Goal: Information Seeking & Learning: Find specific fact

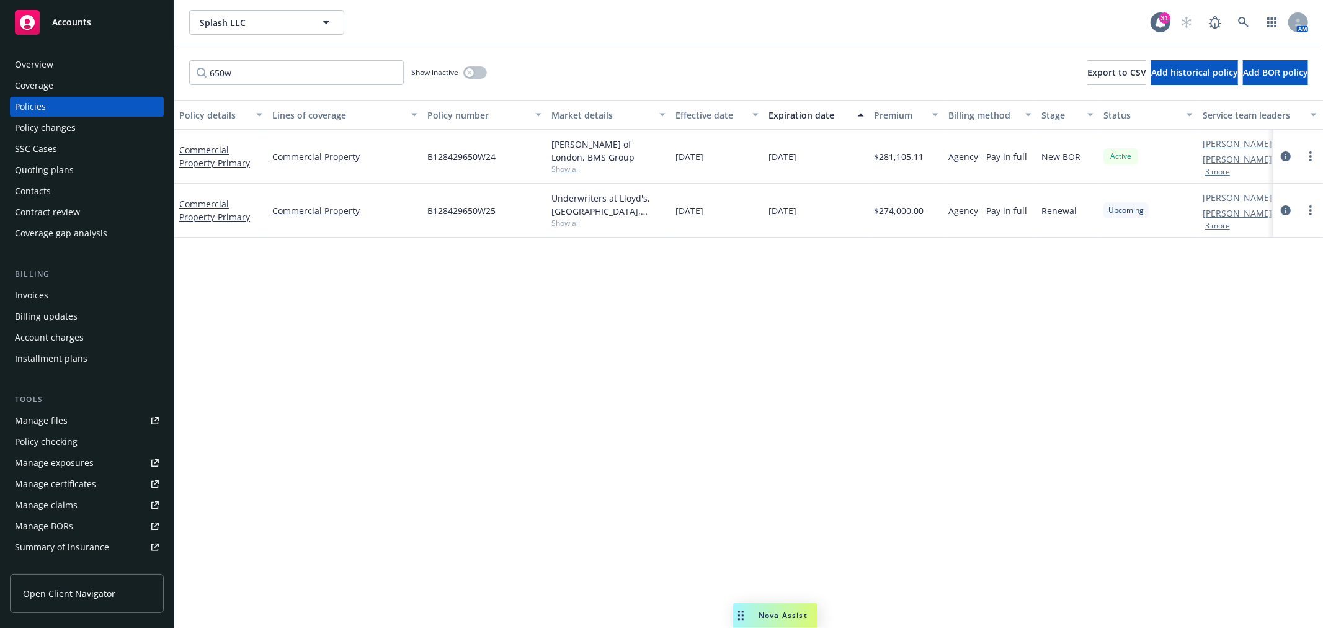
click at [761, 617] on span "Nova Assist" at bounding box center [783, 615] width 49 height 11
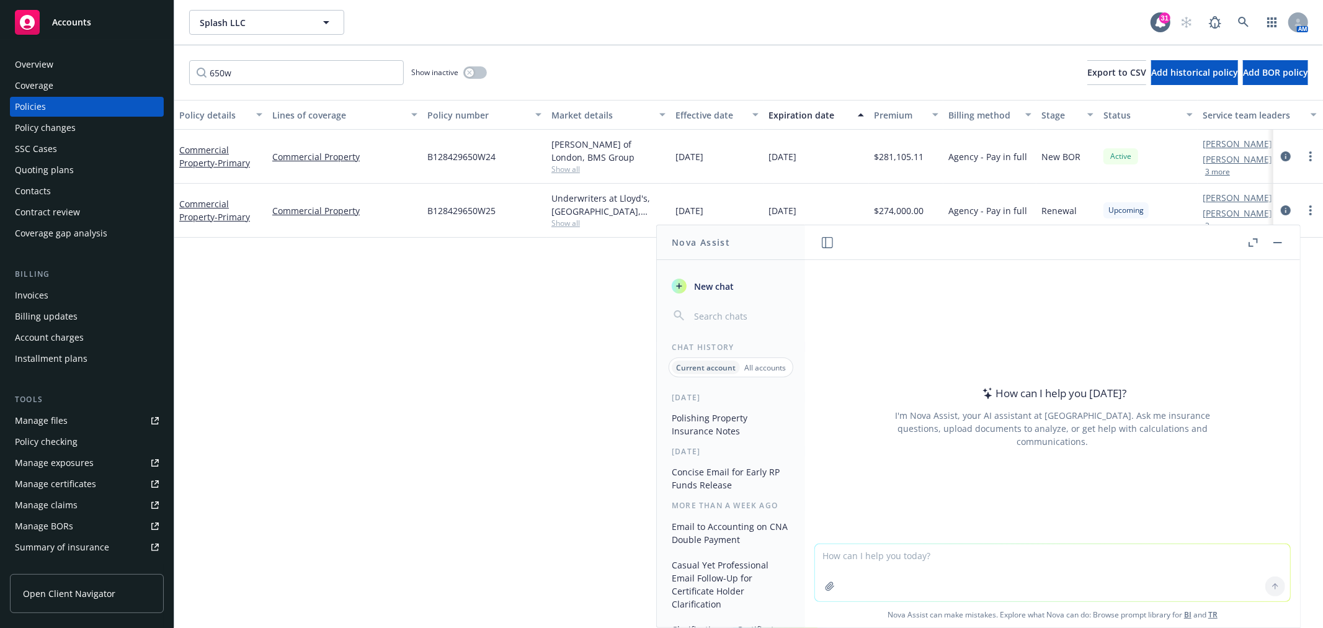
click at [910, 556] on textarea at bounding box center [1052, 572] width 475 height 57
paste textarea "can you find some articles/materials about the state of the casualty market and…"
type textarea "can you find some articles/materials about the state of the casualty market and…"
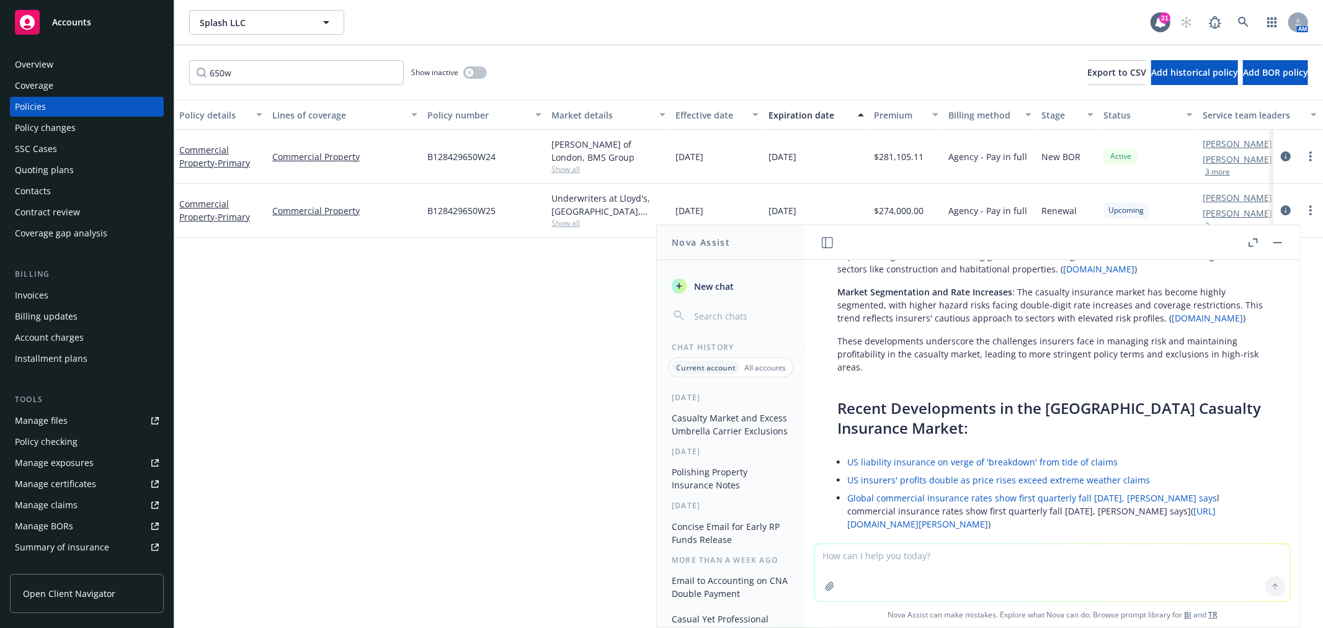
scroll to position [335, 0]
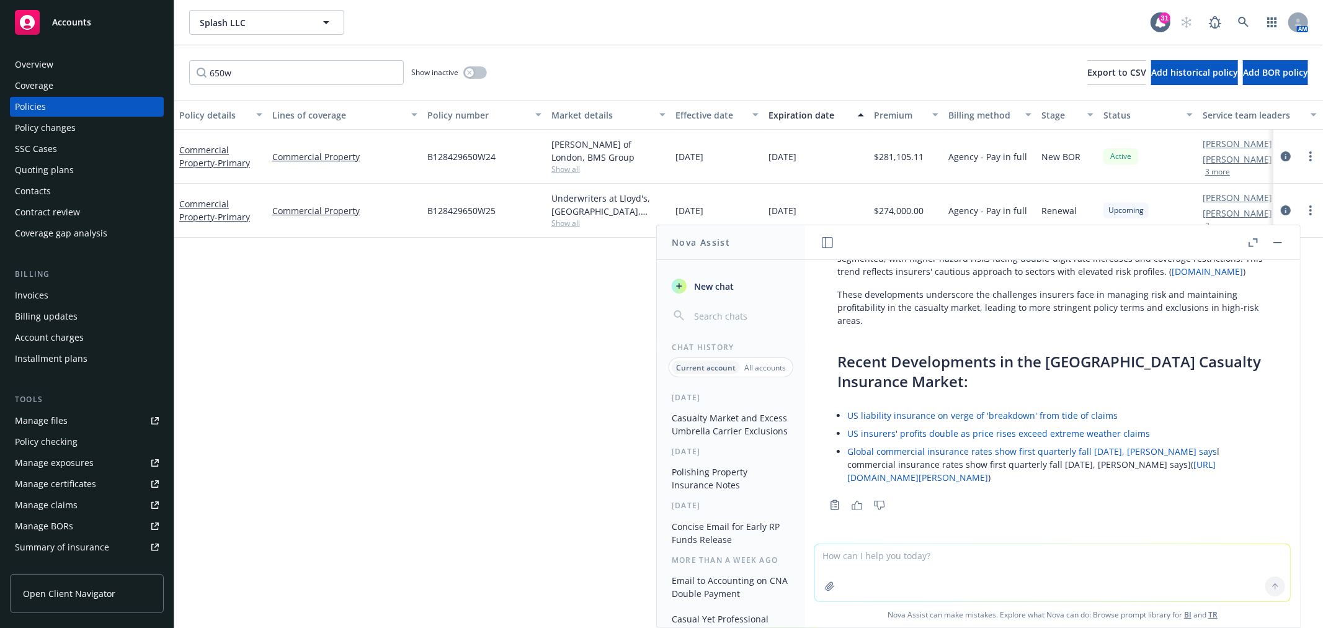
click at [1106, 550] on textarea at bounding box center [1052, 572] width 475 height 57
click at [1019, 558] on textarea at bounding box center [1052, 572] width 475 height 57
paste textarea "why the excess umbrella carriers are adding construction or habitational exclus…"
click at [896, 553] on textarea "which one speaks sto why the excess umbrella carriers are adding construction o…" at bounding box center [1052, 572] width 475 height 58
type textarea "which one speaks to why the excess umbrella carriers are adding construction or…"
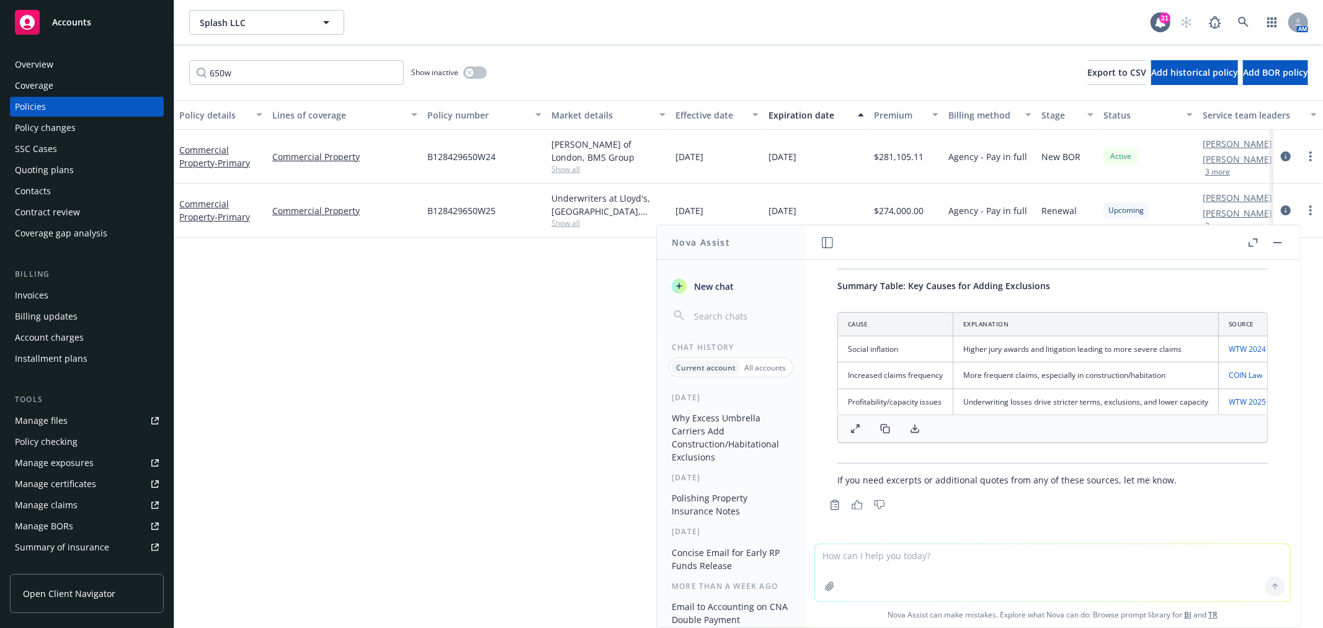
scroll to position [1027, 0]
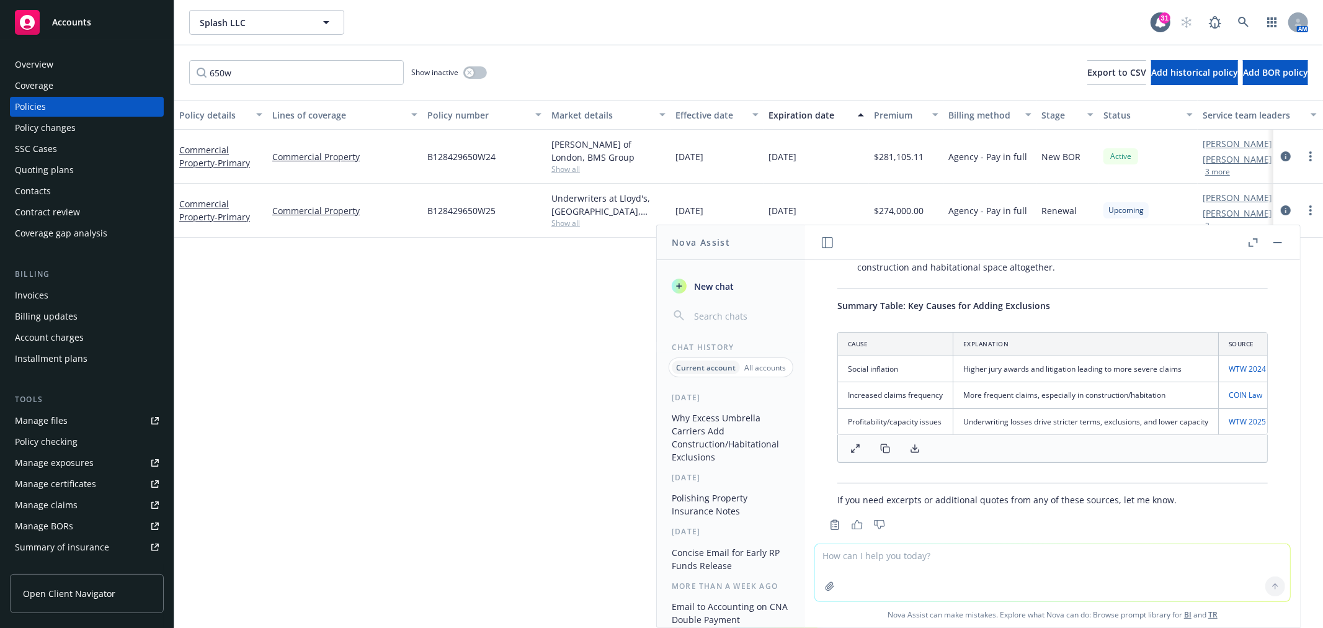
click at [914, 454] on icon at bounding box center [915, 449] width 10 height 10
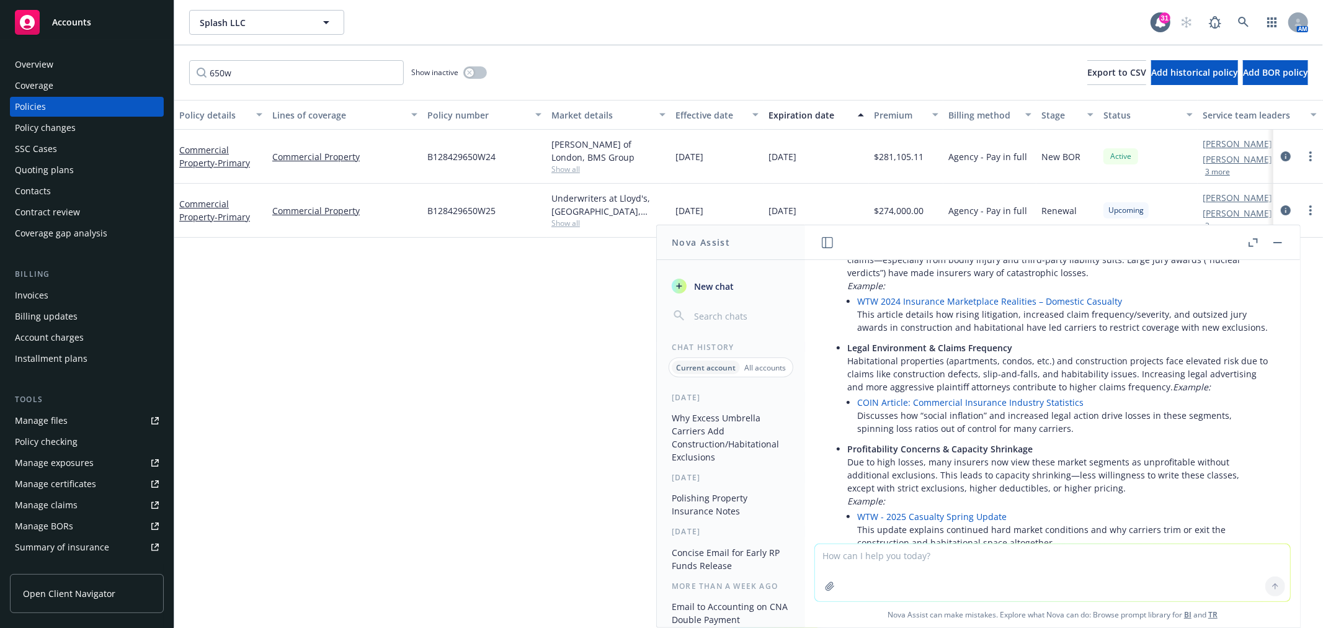
scroll to position [683, 0]
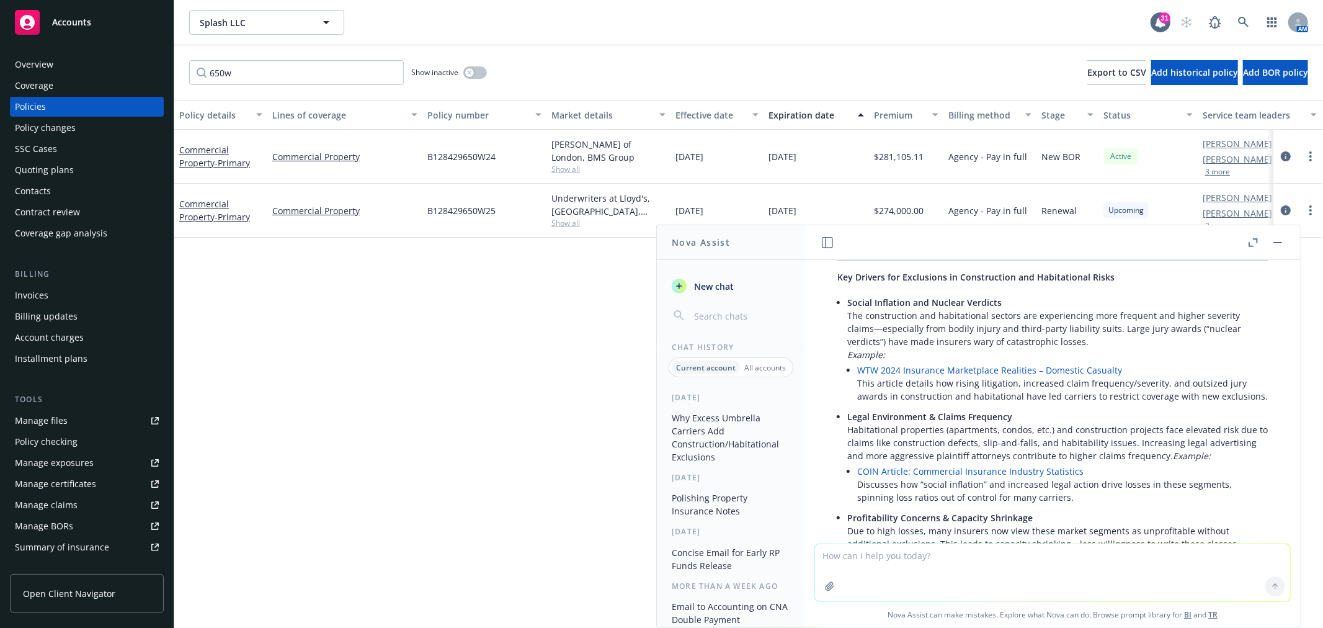
click at [991, 562] on textarea at bounding box center [1052, 572] width 475 height 57
type textarea "which ones are reputable sources"
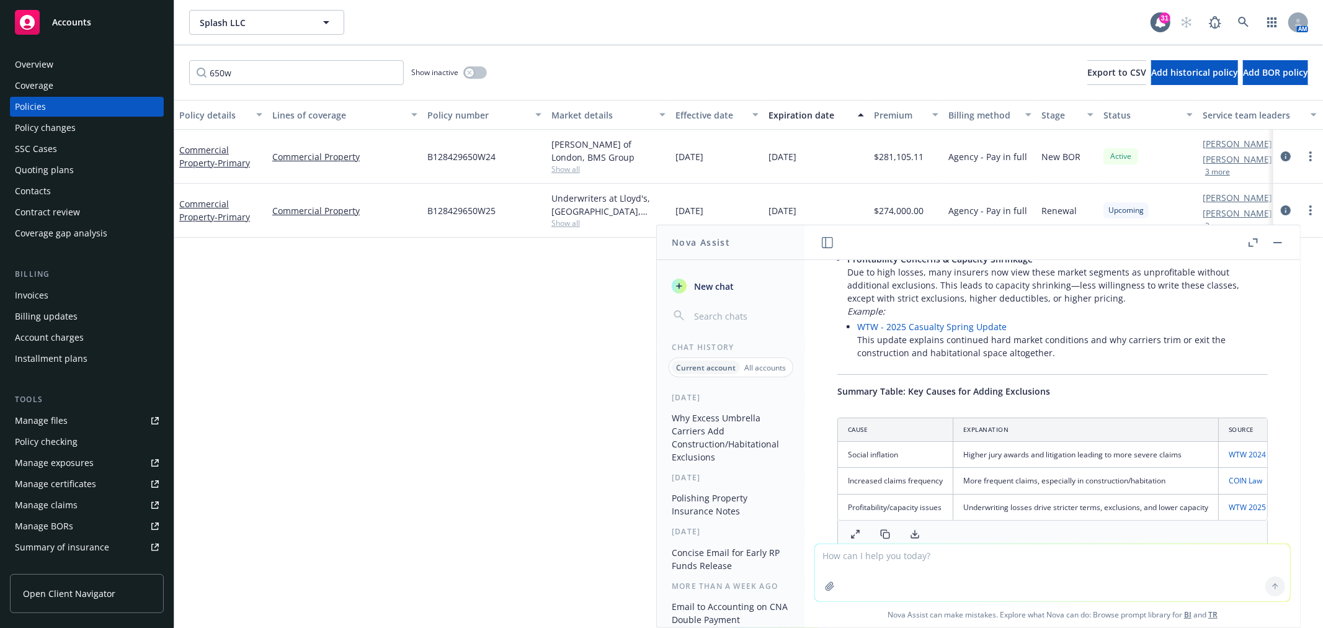
scroll to position [872, 0]
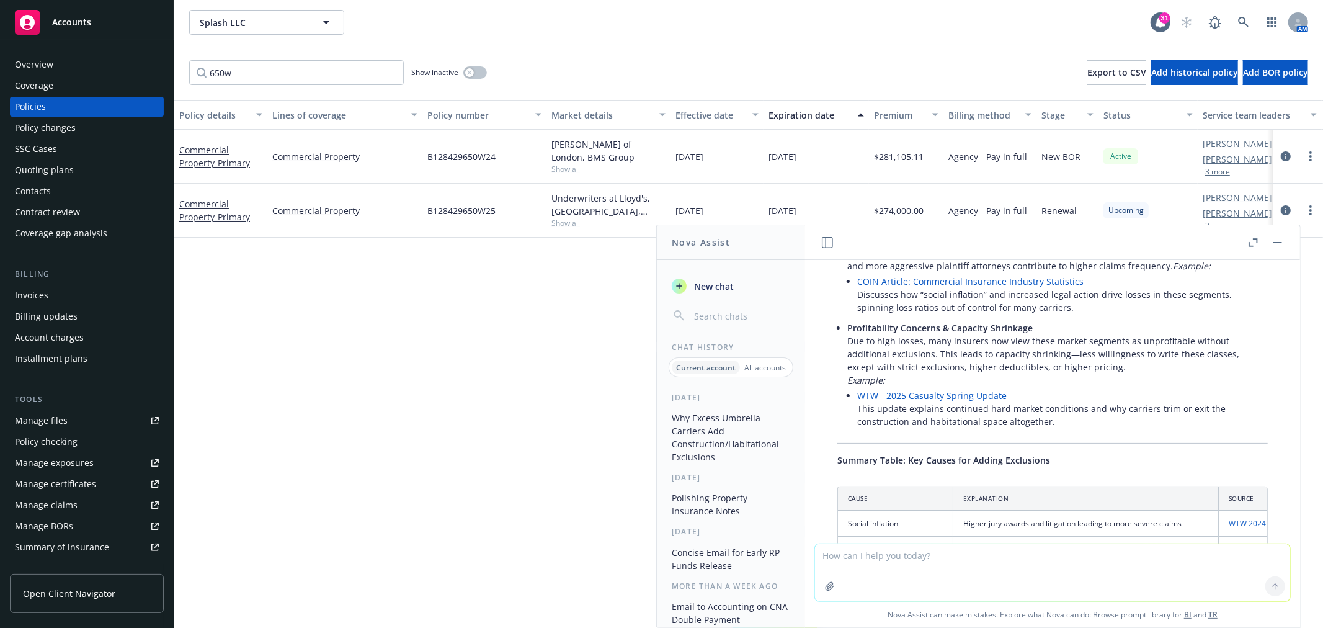
click at [979, 287] on link "COIN Article: Commercial Insurance Industry Statistics" at bounding box center [970, 281] width 226 height 12
click at [967, 401] on link "WTW - 2025 Casualty Spring Update" at bounding box center [932, 396] width 150 height 12
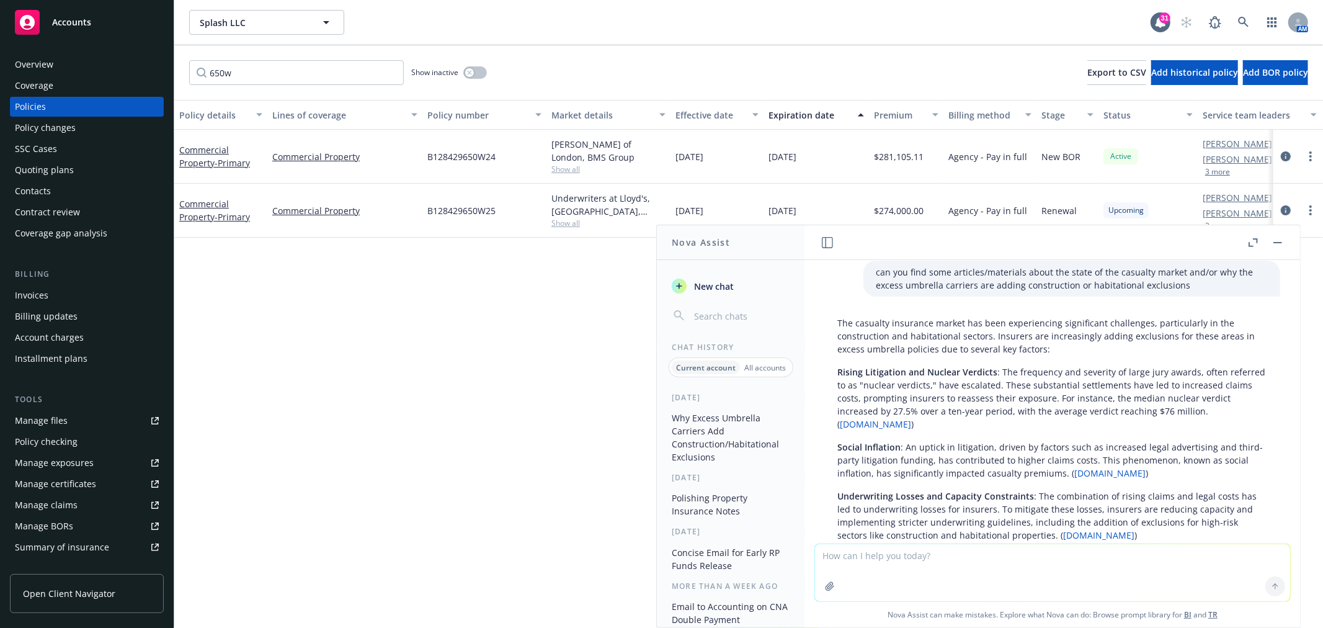
scroll to position [0, 0]
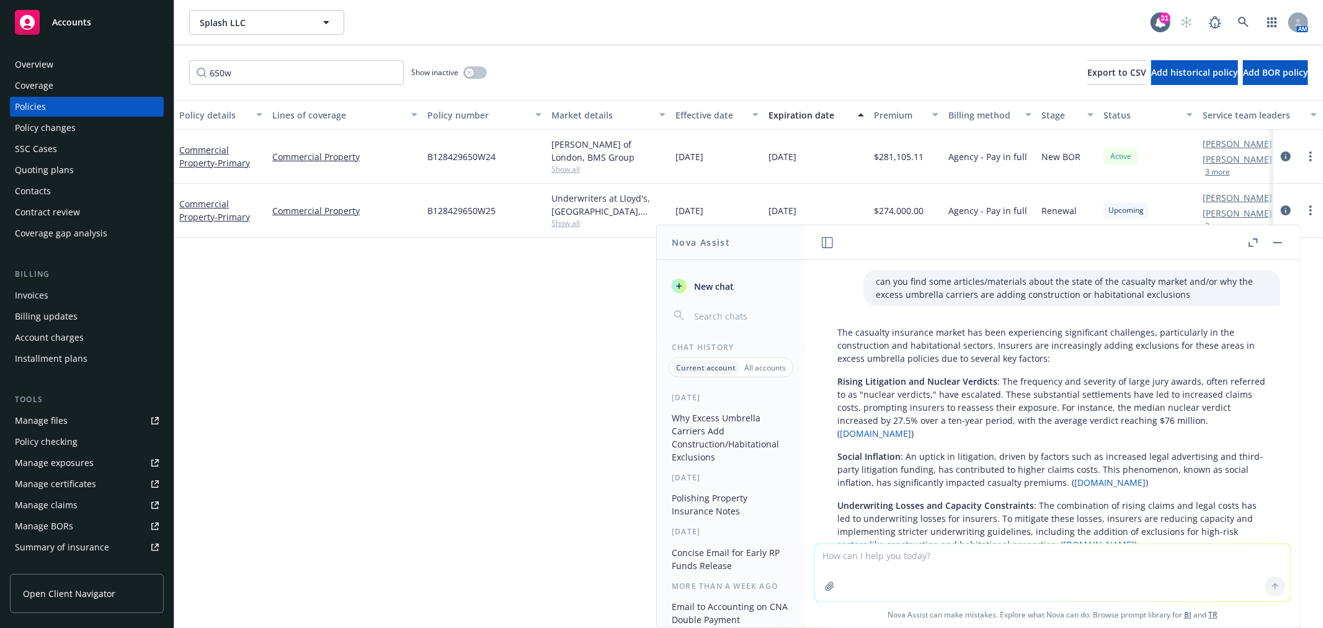
click at [1003, 565] on textarea at bounding box center [1052, 572] width 475 height 57
click at [834, 557] on textarea "ar ethere any blogs from Newfront about this?" at bounding box center [1052, 572] width 475 height 58
type textarea "are there any blogs from Newfront about this?"
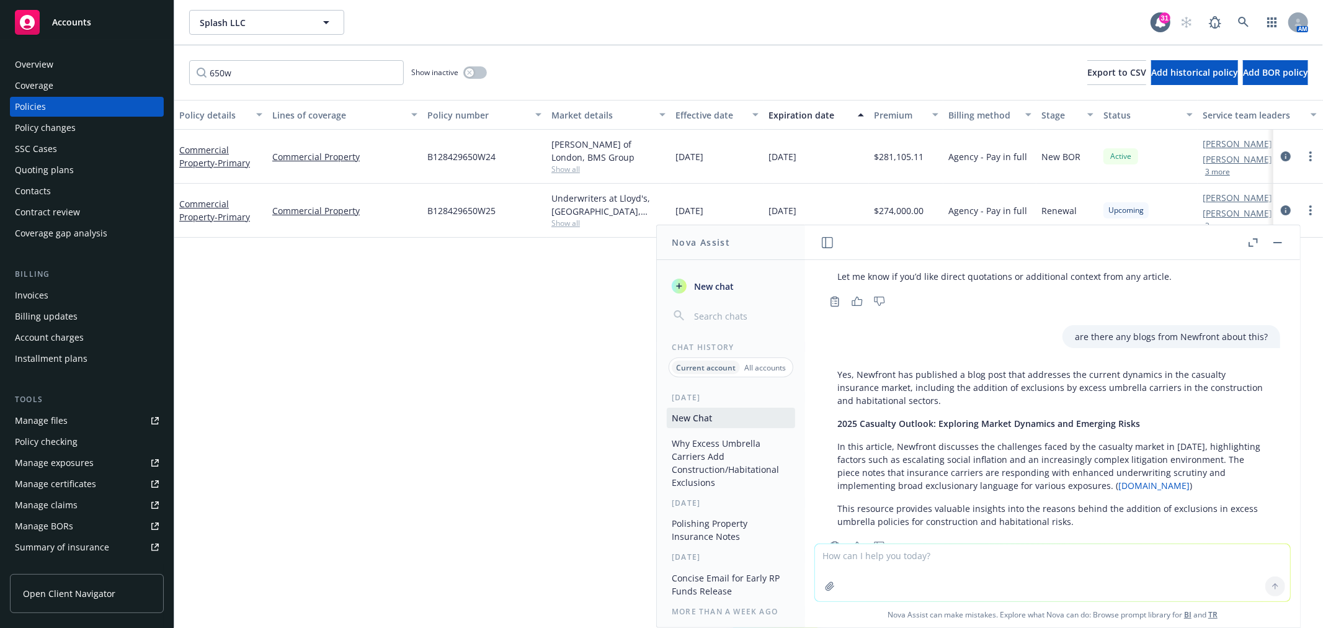
scroll to position [2290, 0]
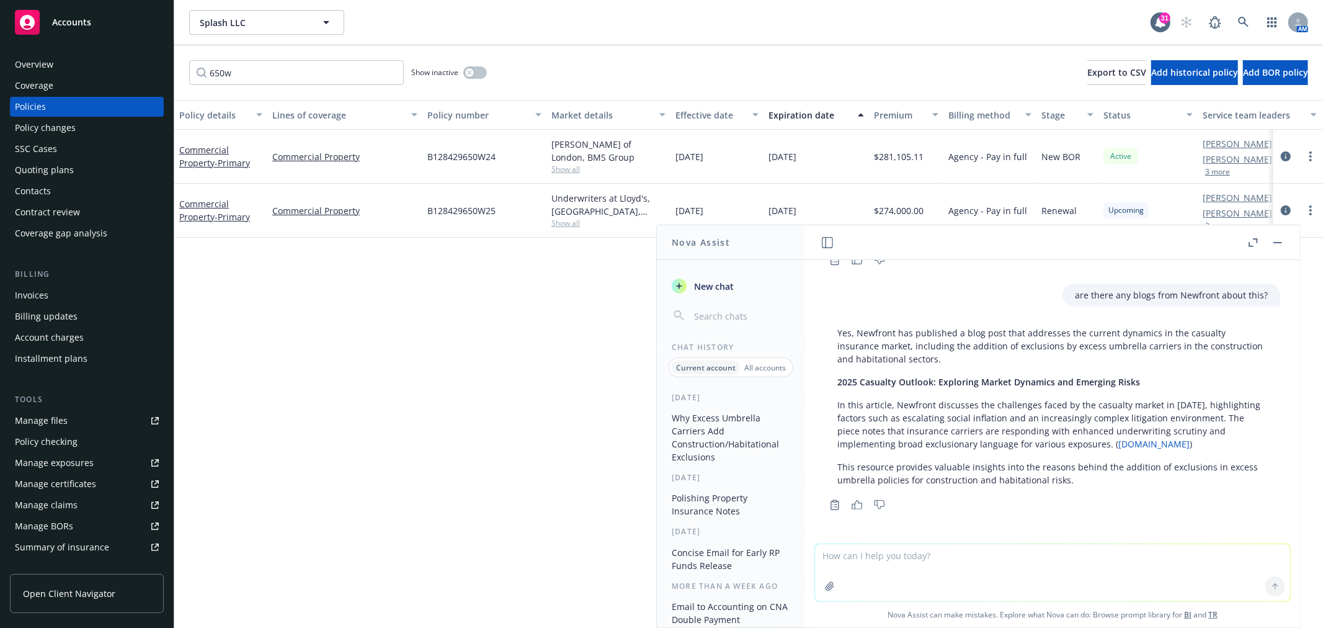
click at [1130, 442] on link "[DOMAIN_NAME]" at bounding box center [1154, 444] width 71 height 12
click at [902, 559] on textarea at bounding box center [1052, 572] width 475 height 57
type textarea "anymore ?"
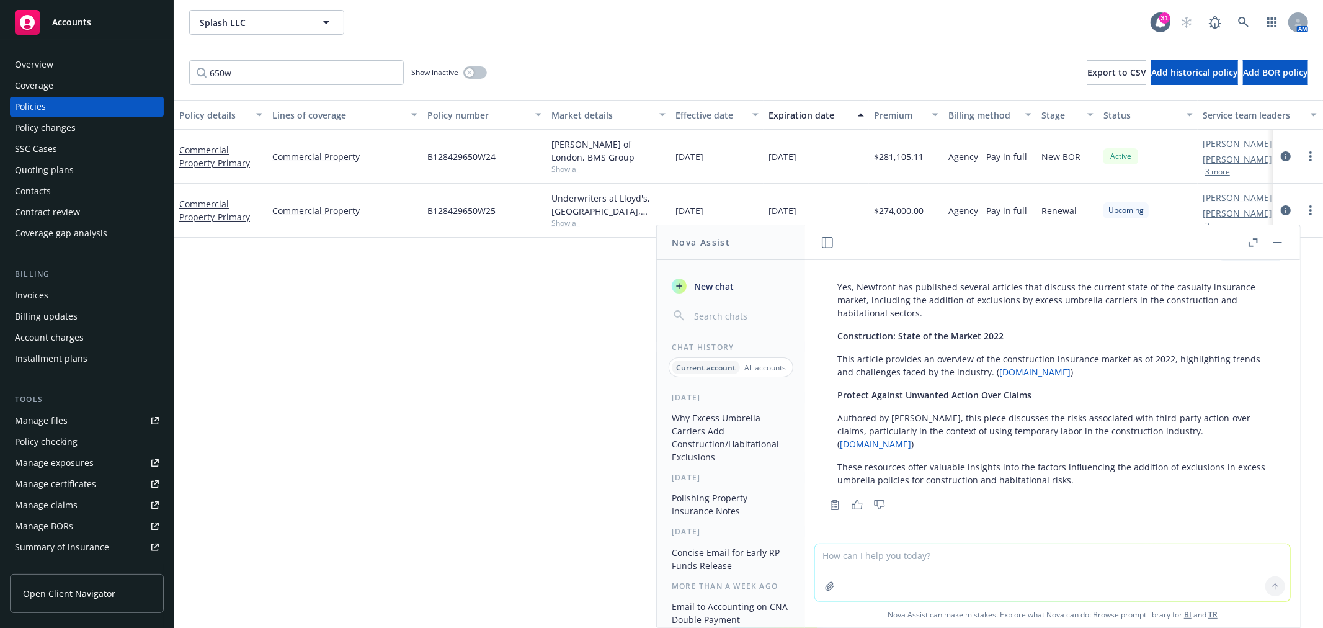
scroll to position [2580, 0]
click at [969, 563] on textarea at bounding box center [1052, 572] width 475 height 57
type textarea "anything from 2025"
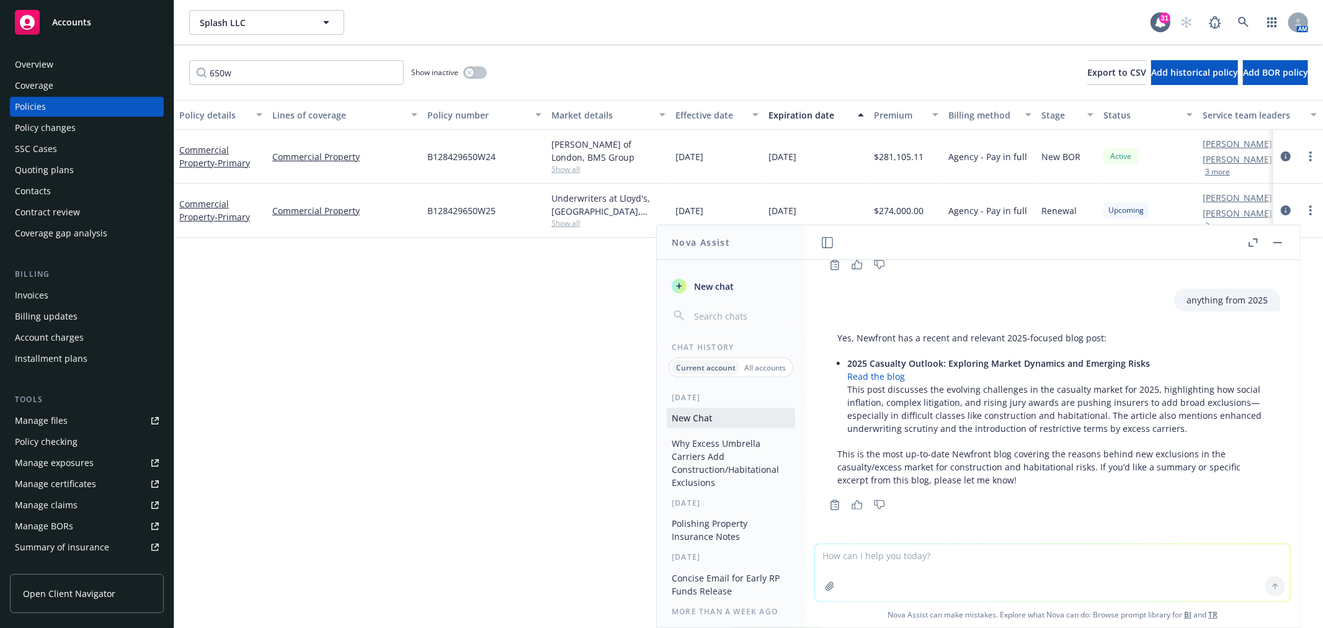
scroll to position [2820, 0]
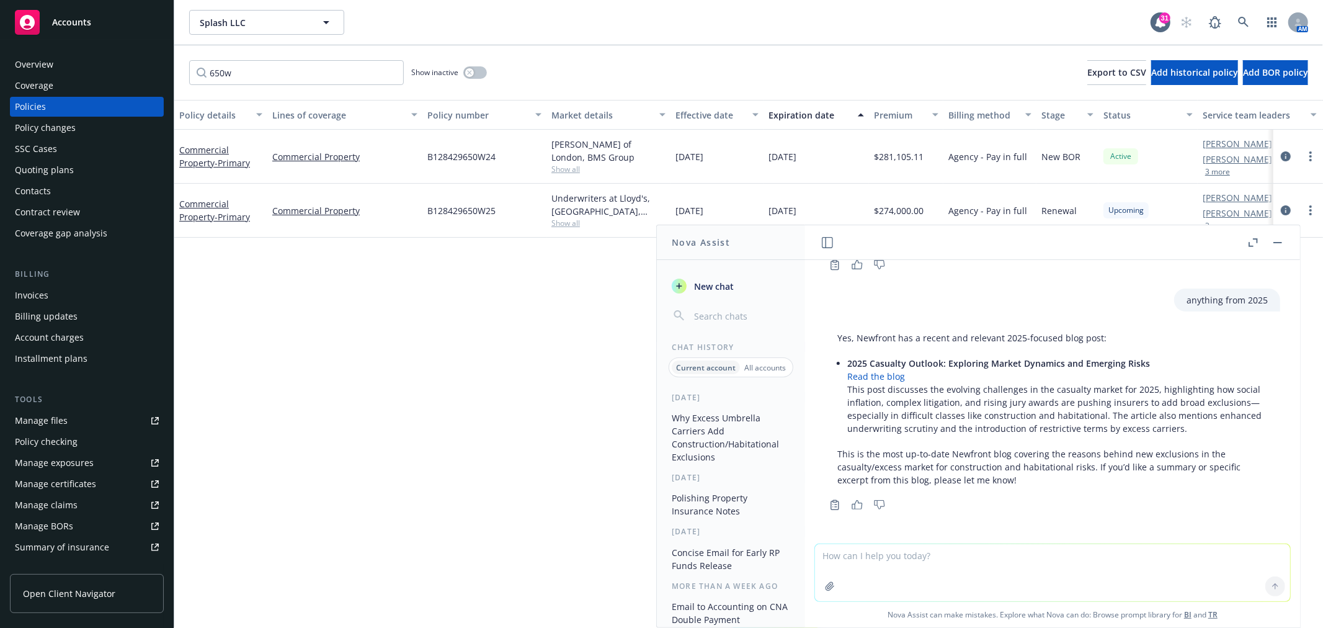
click at [879, 376] on link "Read the blog" at bounding box center [877, 376] width 58 height 12
